Goal: Transaction & Acquisition: Purchase product/service

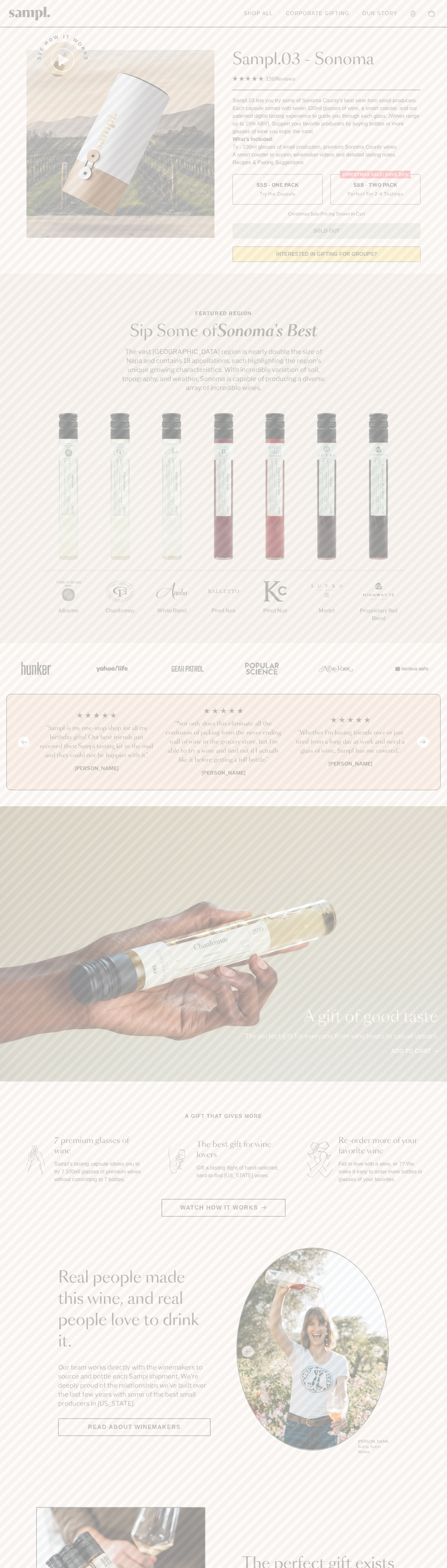
click at [375, 186] on span "$88 - Two Pack" at bounding box center [375, 185] width 44 height 7
click at [224, 743] on h3 "“Not only does this eliminate all the confusion of picking from the never endin…" at bounding box center [223, 742] width 116 height 45
click at [340, 32] on div "Sampl.03 - Sonoma 4.9 Rated 4.9 out of 5 stars 136 Reviews Click to scroll to r…" at bounding box center [326, 132] width 188 height 213
click at [292, 1567] on html "Skip to main content Toggle navigation menu Shop All Corporate Gifting Our Stor…" at bounding box center [224, 1513] width 447 height 3026
click at [29, 1500] on main "See how it works Sampl.03 - Sonoma 4.9 Rated 4.9 out of 5 stars 136 Reviews Cli…" at bounding box center [224, 1438] width 447 height 2875
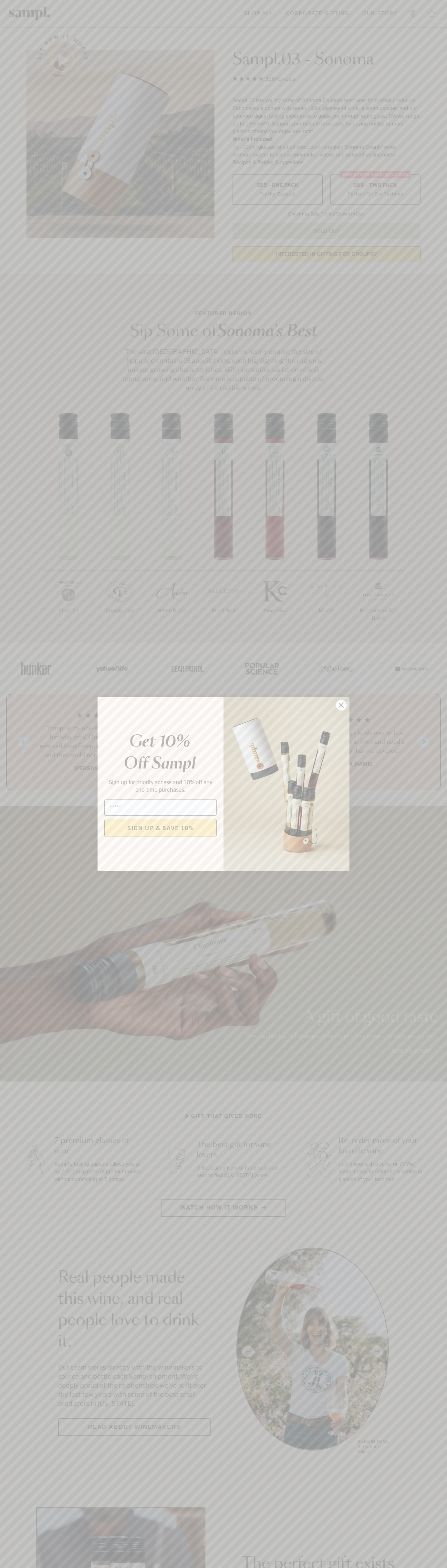
click at [341, 705] on icon "Close dialog" at bounding box center [341, 705] width 4 height 4
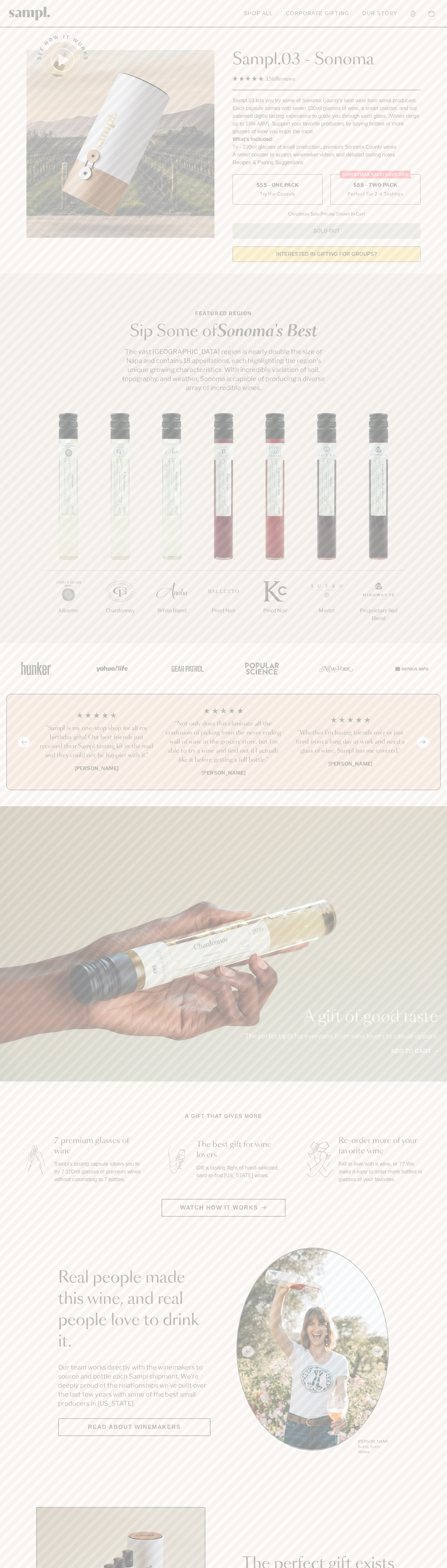
click at [375, 186] on span "$88 - Two Pack" at bounding box center [375, 185] width 44 height 7
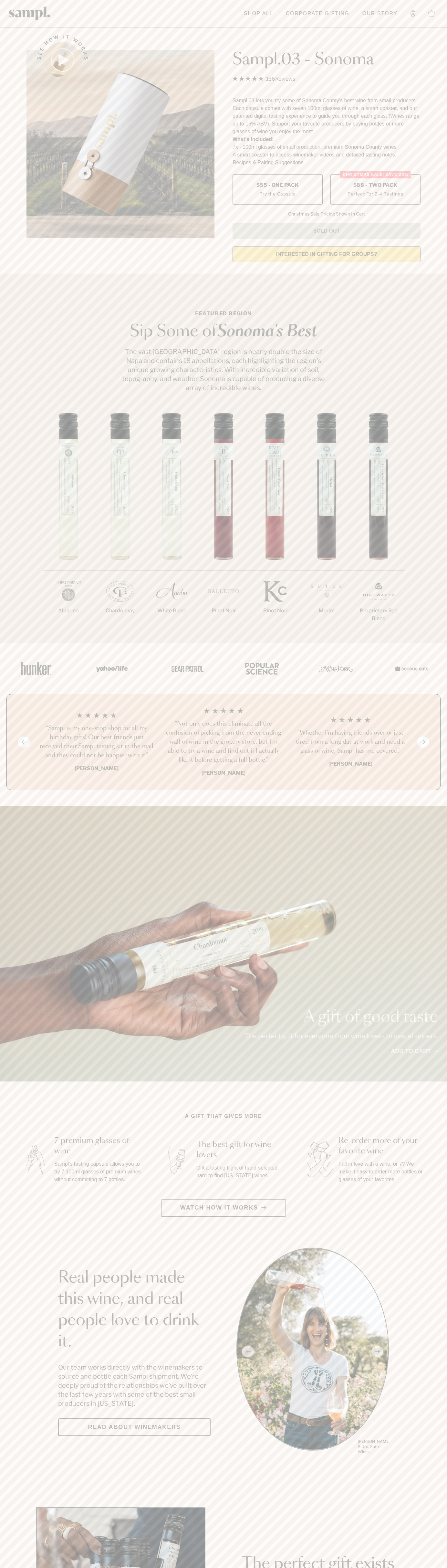
click at [224, 743] on h3 "“Not only does this eliminate all the confusion of picking from the never endin…" at bounding box center [223, 742] width 116 height 45
